Goal: Check status: Check status

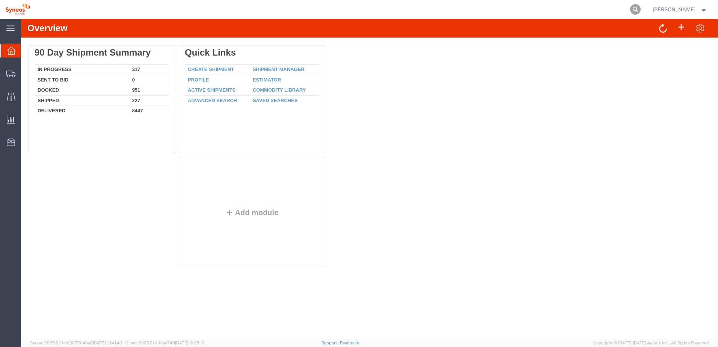
click at [641, 7] on icon at bounding box center [635, 9] width 11 height 11
paste input "57136937"
type input "57136937"
click at [640, 9] on icon at bounding box center [635, 9] width 11 height 11
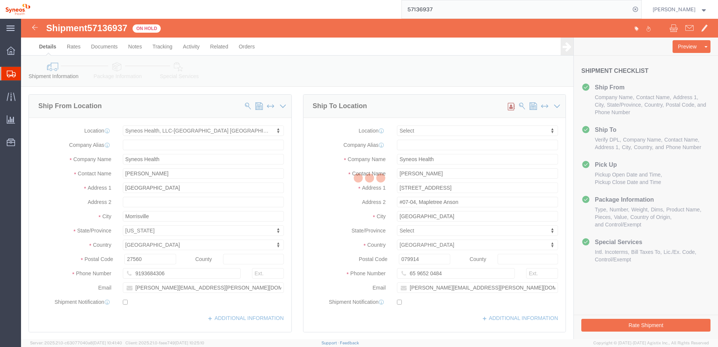
select select "59451"
select select
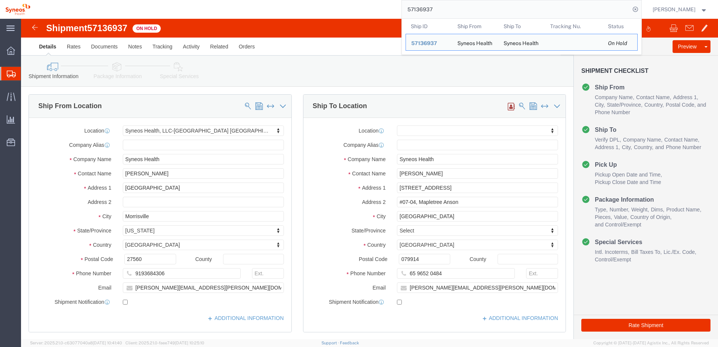
click at [369, 10] on div "57136937 Ship ID Ship From Ship To Tracking Nu. Status Ship ID 57136937 Ship Fr…" at bounding box center [339, 9] width 606 height 19
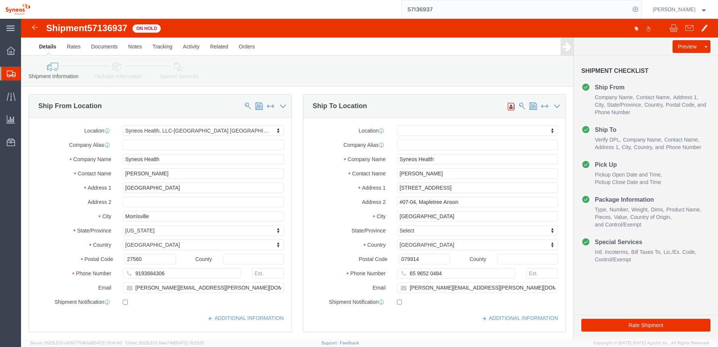
click icon
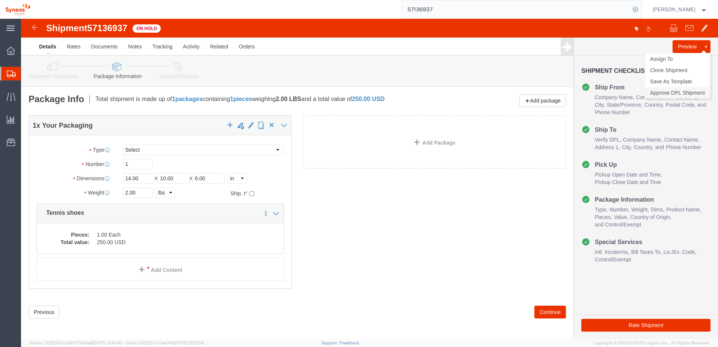
click link "Approve DPL Shipment"
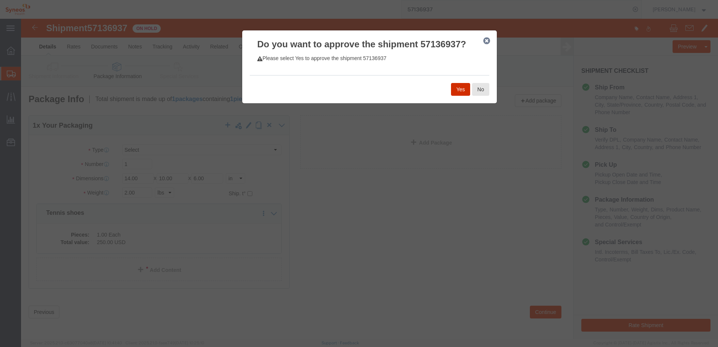
click button "Yes"
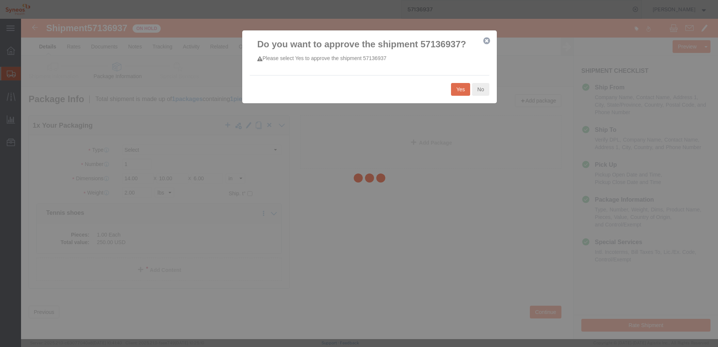
select select "59451"
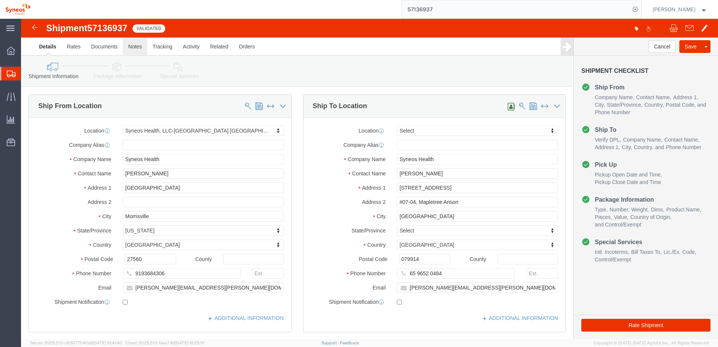
click link "Notes"
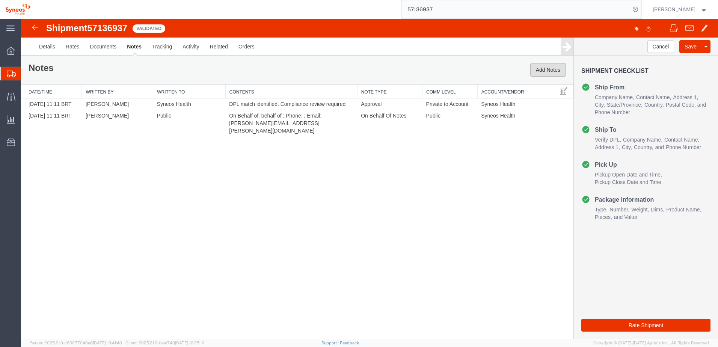
click at [541, 66] on button "Add Notes" at bounding box center [549, 70] width 36 height 14
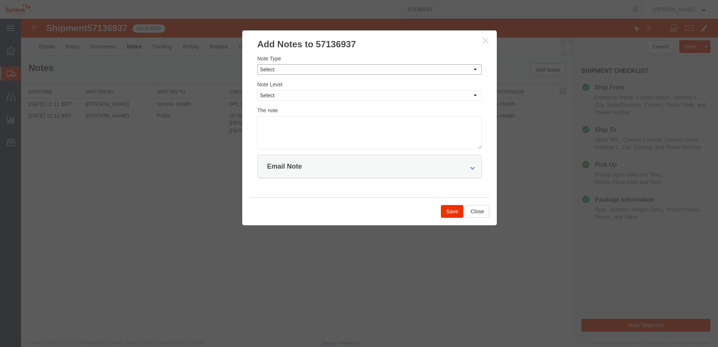
click at [283, 70] on select "Select Approval Bid Notes Carrier Change Notes Claim Notes Content Hazmat Notes…" at bounding box center [369, 69] width 225 height 11
select select "APPROVAL"
click at [257, 64] on select "Select Approval Bid Notes Carrier Change Notes Claim Notes Content Hazmat Notes…" at bounding box center [369, 69] width 225 height 11
click at [280, 91] on select "Select Private to Account Private to Vendor Public" at bounding box center [369, 95] width 225 height 11
select select "PRIVATE_TO_ACCOUNT"
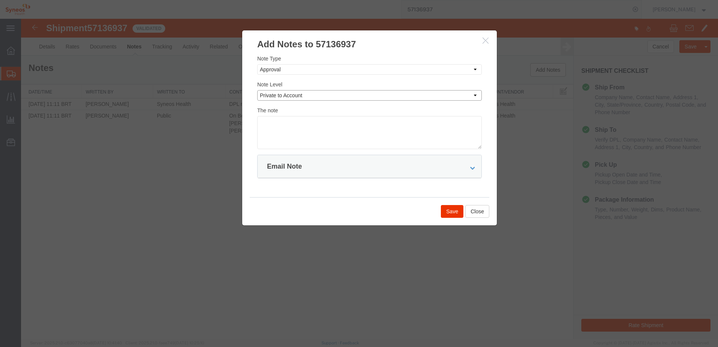
click at [257, 90] on select "Select Private to Account Private to Vendor Public" at bounding box center [369, 95] width 225 height 11
click at [291, 119] on textarea at bounding box center [369, 132] width 225 height 33
drag, startPoint x: 272, startPoint y: 123, endPoint x: 294, endPoint y: 120, distance: 22.1
click at [275, 123] on textarea "Hello, your Agistix shipment 57136937" at bounding box center [369, 132] width 225 height 33
click at [477, 119] on textarea "Hello Agistix user. Your shipment 57136937 has been reviewed for DPL match and …" at bounding box center [369, 132] width 225 height 33
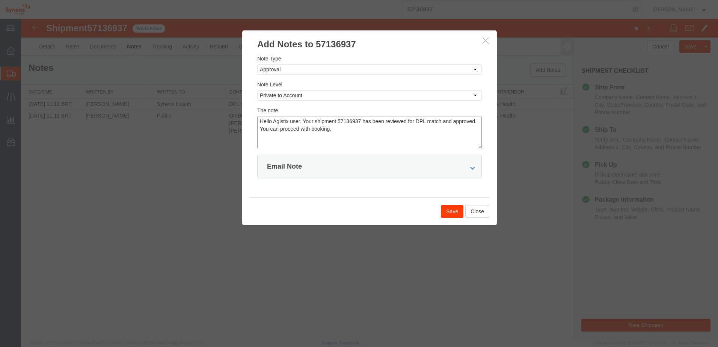
type textarea "Hello Agistix user. Your shipment 57136937 has been reviewed for DPL match and …"
click at [451, 210] on button "Save" at bounding box center [452, 211] width 23 height 13
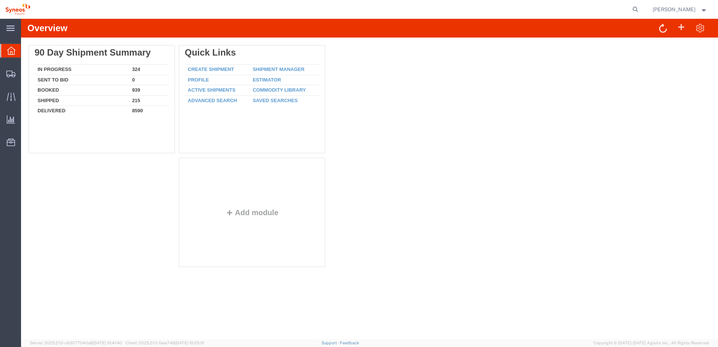
drag, startPoint x: 643, startPoint y: 10, endPoint x: 637, endPoint y: 13, distance: 6.6
click at [641, 10] on icon at bounding box center [635, 9] width 11 height 11
click at [562, 14] on input "search" at bounding box center [516, 9] width 228 height 18
paste input "57142970"
type input "57142970"
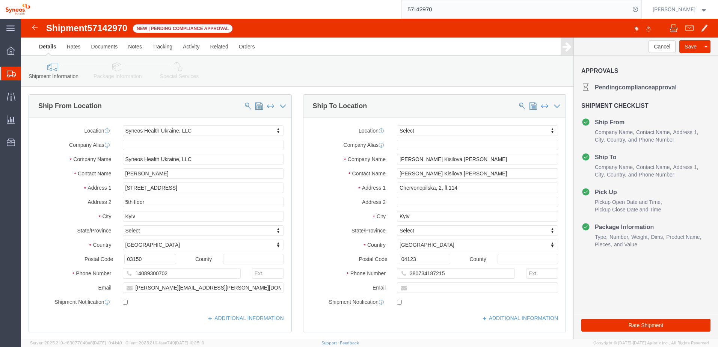
select select "66391"
select select
click link "Approve Request Shipment"
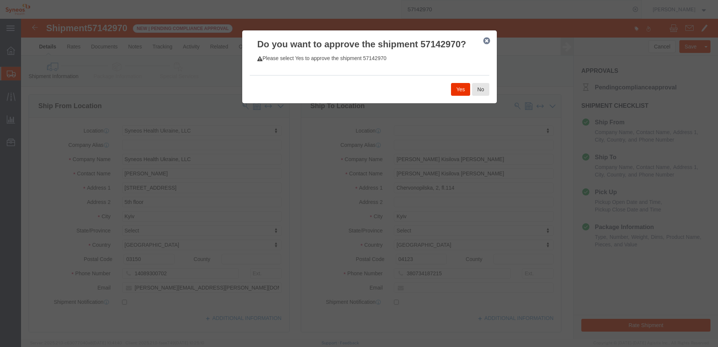
click div "Yes No"
click button "Yes"
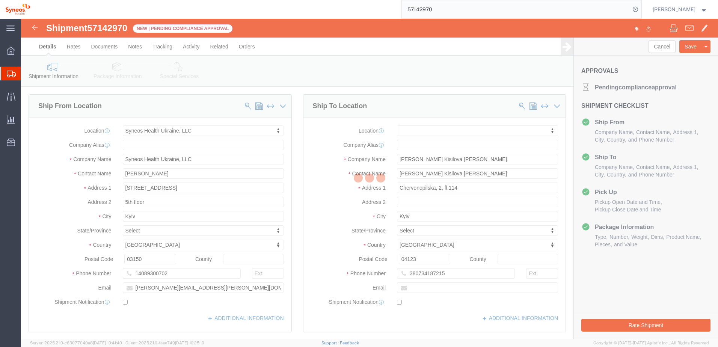
select select "66391"
